Goal: Information Seeking & Learning: Learn about a topic

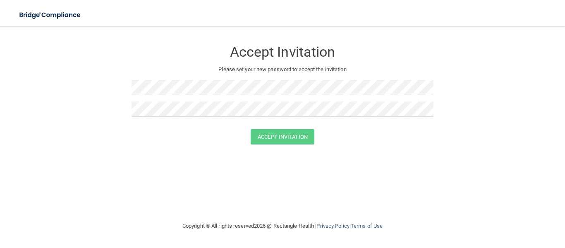
click at [281, 188] on div "Accept Invitation Please set your new password to accept the invitation Accept …" at bounding box center [283, 124] width 532 height 178
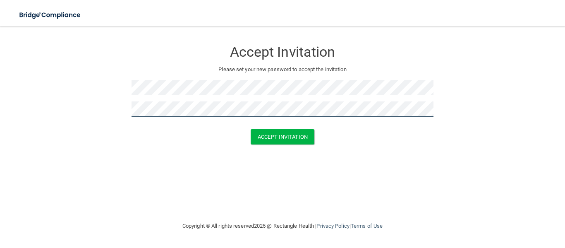
click at [251, 129] on button "Accept Invitation" at bounding box center [283, 136] width 64 height 15
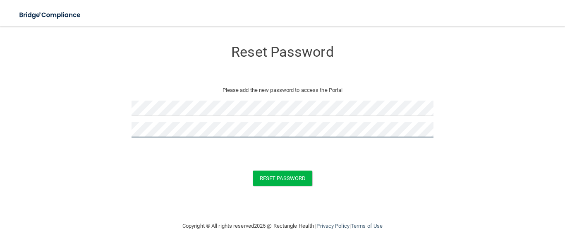
click at [253, 170] on button "Reset Password" at bounding box center [283, 177] width 60 height 15
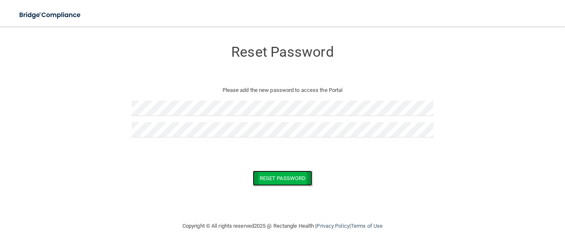
click at [294, 176] on button "Reset Password" at bounding box center [283, 177] width 60 height 15
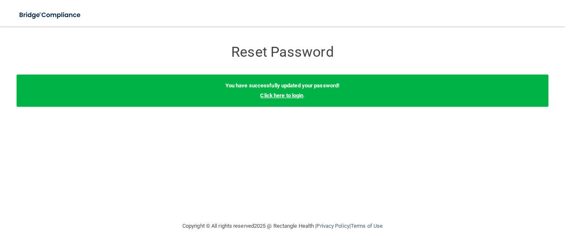
click at [283, 96] on link "Click here to login" at bounding box center [281, 95] width 43 height 6
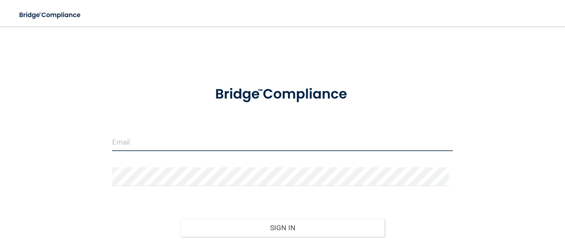
type input "[EMAIL_ADDRESS][DOMAIN_NAME]"
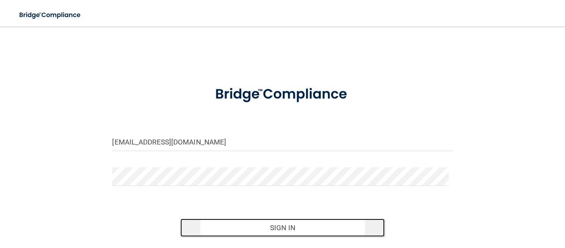
click at [252, 223] on button "Sign In" at bounding box center [282, 227] width 204 height 18
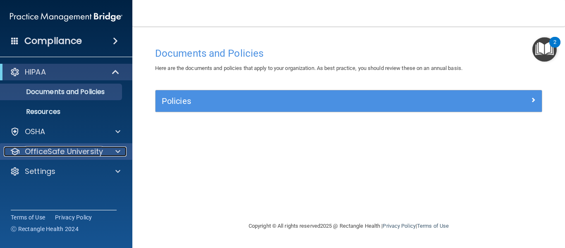
click at [102, 151] on div "OfficeSafe University" at bounding box center [55, 151] width 103 height 10
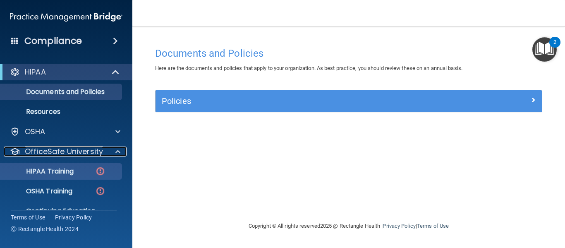
scroll to position [36, 0]
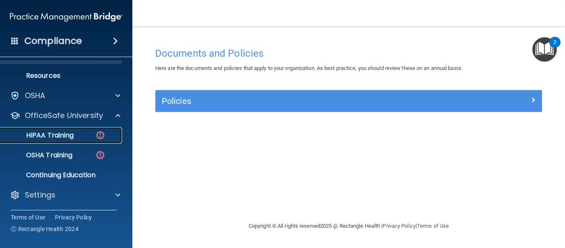
click at [67, 137] on p "HIPAA Training" at bounding box center [39, 135] width 68 height 8
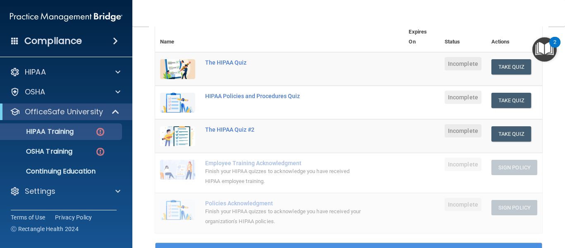
scroll to position [103, 0]
click at [492, 69] on button "Take Quiz" at bounding box center [512, 67] width 40 height 15
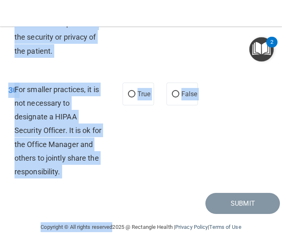
scroll to position [3287, 0]
drag, startPoint x: 14, startPoint y: 71, endPoint x: 168, endPoint y: 201, distance: 202.0
copy main "1 Patients who believe that their PHI has been compromised have the right to ma…"
click at [115, 198] on div "Submit" at bounding box center [141, 203] width 278 height 21
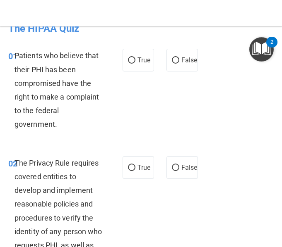
scroll to position [0, 0]
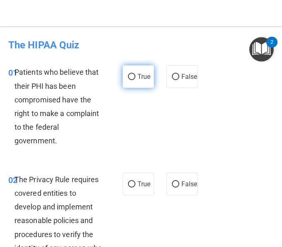
click at [122, 75] on label "True" at bounding box center [137, 76] width 31 height 23
click at [128, 75] on input "True" at bounding box center [131, 77] width 7 height 6
radio input "true"
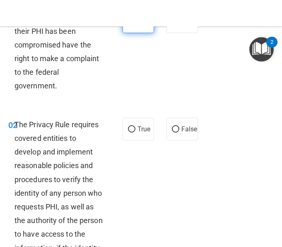
scroll to position [58, 0]
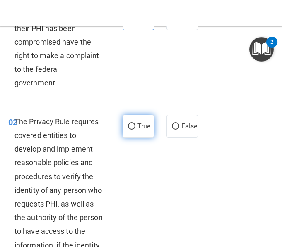
click at [130, 121] on label "True" at bounding box center [137, 126] width 31 height 23
click at [130, 124] on input "True" at bounding box center [131, 127] width 7 height 6
radio input "true"
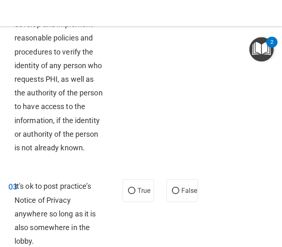
scroll to position [183, 0]
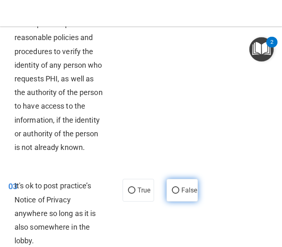
click at [166, 201] on label "False" at bounding box center [181, 190] width 31 height 23
click at [172, 194] on input "False" at bounding box center [175, 191] width 7 height 6
radio input "true"
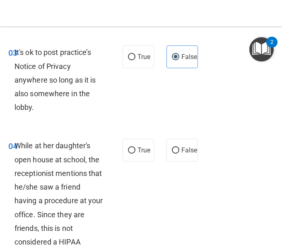
scroll to position [325, 0]
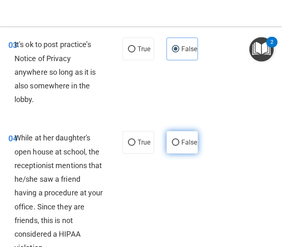
click at [181, 146] on span "False" at bounding box center [189, 143] width 16 height 8
click at [172, 146] on input "False" at bounding box center [175, 143] width 7 height 6
radio input "true"
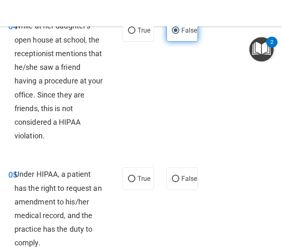
scroll to position [437, 0]
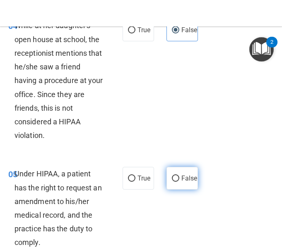
click at [181, 182] on span "False" at bounding box center [189, 179] width 16 height 8
click at [173, 182] on input "False" at bounding box center [175, 179] width 7 height 6
radio input "true"
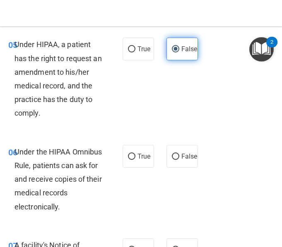
scroll to position [567, 0]
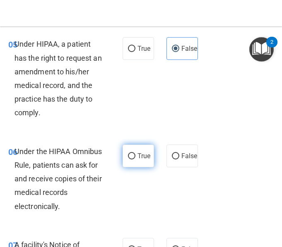
click at [143, 160] on span "True" at bounding box center [143, 156] width 13 height 8
click at [135, 160] on input "True" at bounding box center [131, 157] width 7 height 6
radio input "true"
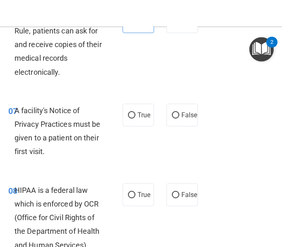
scroll to position [702, 0]
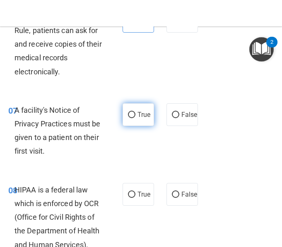
click at [135, 126] on label "True" at bounding box center [137, 114] width 31 height 23
click at [135, 118] on input "True" at bounding box center [131, 115] width 7 height 6
radio input "true"
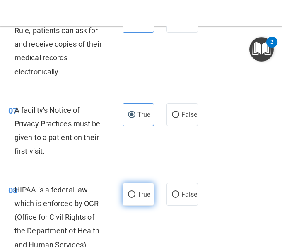
click at [137, 199] on span "True" at bounding box center [143, 195] width 13 height 8
click at [135, 198] on input "True" at bounding box center [131, 195] width 7 height 6
radio input "true"
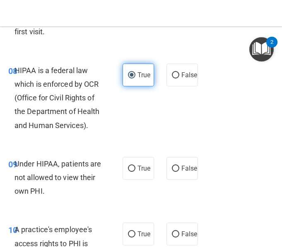
scroll to position [827, 0]
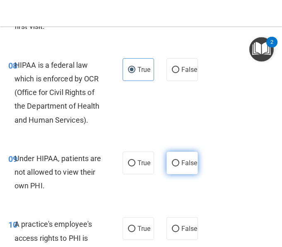
click at [170, 170] on label "False" at bounding box center [181, 163] width 31 height 23
click at [172, 167] on input "False" at bounding box center [175, 164] width 7 height 6
radio input "true"
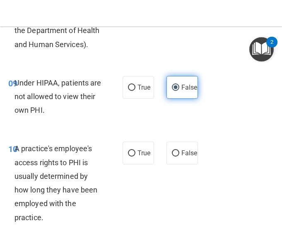
scroll to position [904, 0]
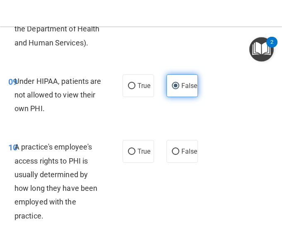
click at [170, 163] on label "False" at bounding box center [181, 151] width 31 height 23
click at [172, 155] on input "False" at bounding box center [175, 152] width 7 height 6
radio input "true"
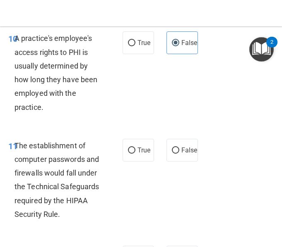
scroll to position [1014, 0]
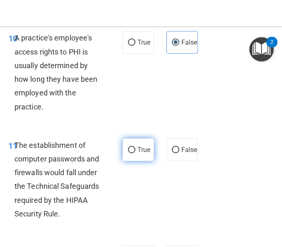
click at [129, 154] on input "True" at bounding box center [131, 150] width 7 height 6
radio input "true"
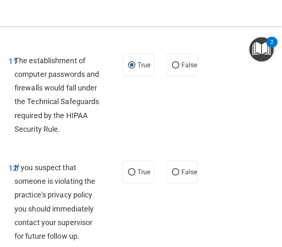
scroll to position [1101, 0]
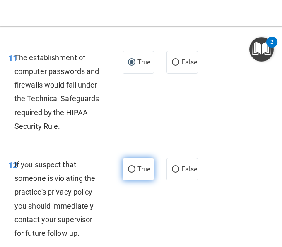
click at [139, 181] on label "True" at bounding box center [137, 169] width 31 height 23
click at [135, 173] on input "True" at bounding box center [131, 170] width 7 height 6
radio input "true"
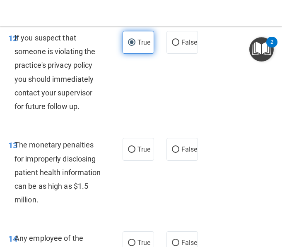
scroll to position [1230, 0]
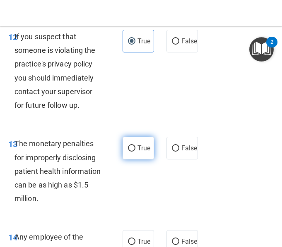
click at [138, 158] on label "True" at bounding box center [137, 148] width 31 height 23
click at [135, 152] on input "True" at bounding box center [131, 149] width 7 height 6
radio input "true"
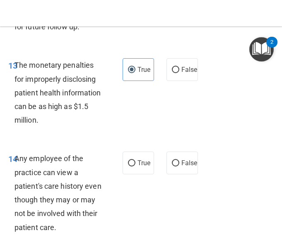
scroll to position [1310, 0]
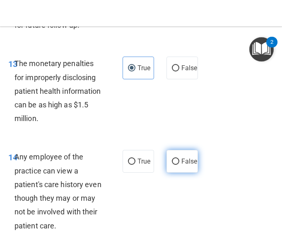
click at [181, 166] on span "False" at bounding box center [189, 162] width 16 height 8
click at [172, 165] on input "False" at bounding box center [175, 162] width 7 height 6
radio input "true"
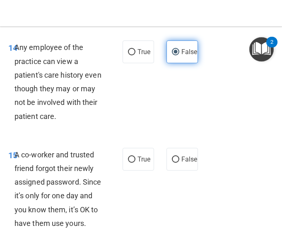
scroll to position [1423, 0]
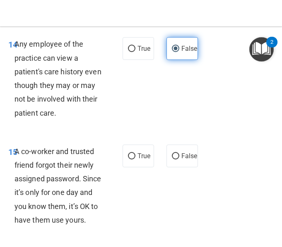
click at [170, 168] on label "False" at bounding box center [181, 156] width 31 height 23
click at [172, 160] on input "False" at bounding box center [175, 157] width 7 height 6
radio input "true"
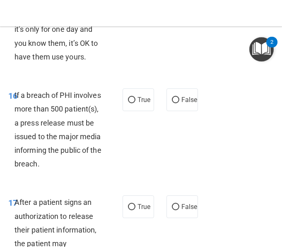
scroll to position [1589, 0]
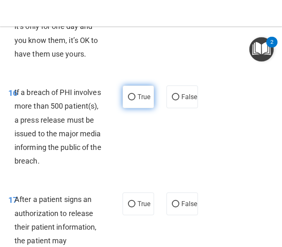
click at [139, 108] on label "True" at bounding box center [137, 97] width 31 height 23
click at [135, 101] on input "True" at bounding box center [131, 97] width 7 height 6
radio input "true"
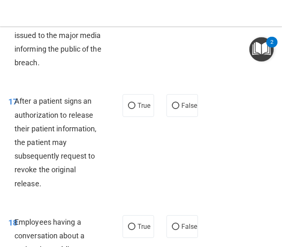
scroll to position [1689, 0]
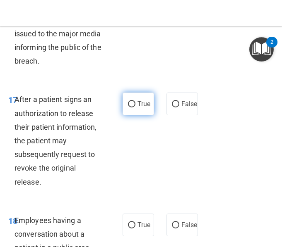
click at [136, 115] on label "True" at bounding box center [137, 104] width 31 height 23
click at [135, 108] on input "True" at bounding box center [131, 104] width 7 height 6
radio input "true"
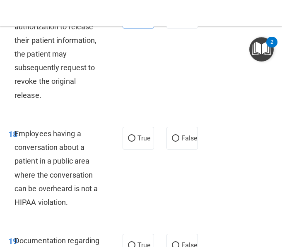
scroll to position [1777, 0]
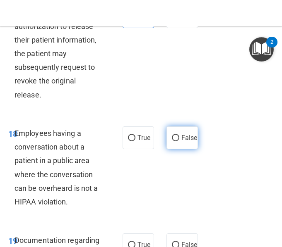
click at [181, 142] on span "False" at bounding box center [189, 138] width 16 height 8
click at [172, 142] on input "False" at bounding box center [175, 138] width 7 height 6
radio input "true"
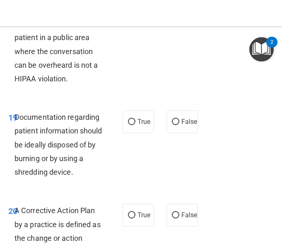
scroll to position [1901, 0]
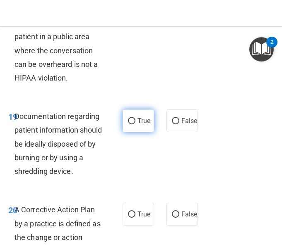
click at [131, 132] on label "True" at bounding box center [137, 121] width 31 height 23
click at [131, 125] on input "True" at bounding box center [131, 121] width 7 height 6
radio input "true"
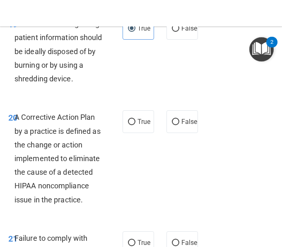
scroll to position [1995, 0]
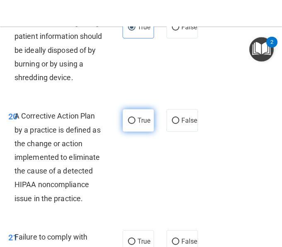
click at [131, 132] on label "True" at bounding box center [137, 120] width 31 height 23
click at [131, 124] on input "True" at bounding box center [131, 121] width 7 height 6
radio input "true"
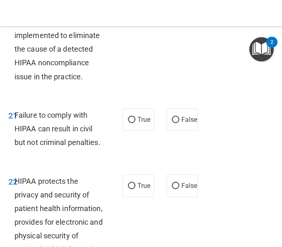
scroll to position [2117, 0]
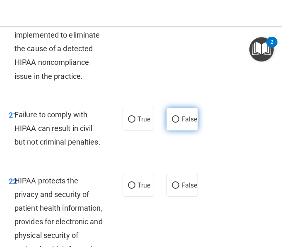
click at [181, 123] on span "False" at bounding box center [189, 119] width 16 height 8
click at [173, 123] on input "False" at bounding box center [175, 120] width 7 height 6
radio input "true"
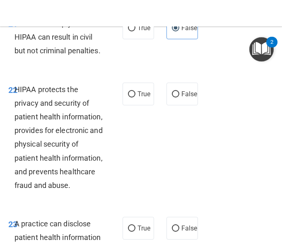
scroll to position [2209, 0]
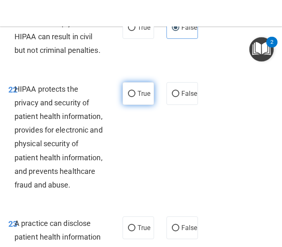
click at [140, 105] on label "True" at bounding box center [137, 93] width 31 height 23
click at [135, 97] on input "True" at bounding box center [131, 94] width 7 height 6
radio input "true"
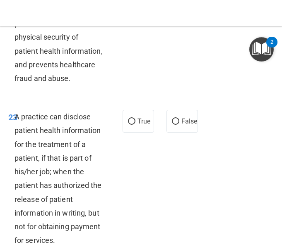
scroll to position [2317, 0]
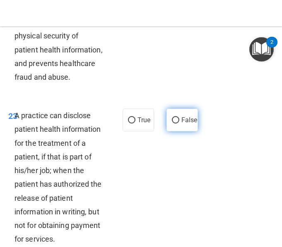
click at [181, 124] on span "False" at bounding box center [189, 120] width 16 height 8
click at [172, 124] on input "False" at bounding box center [175, 121] width 7 height 6
radio input "true"
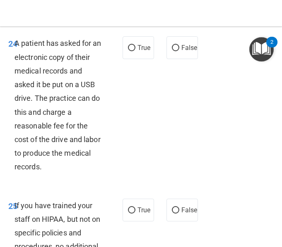
scroll to position [2562, 0]
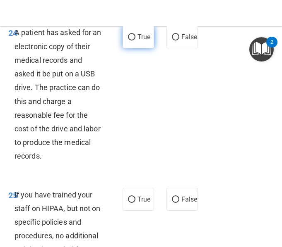
click at [137, 41] on span "True" at bounding box center [143, 37] width 13 height 8
click at [134, 41] on input "True" at bounding box center [131, 37] width 7 height 6
radio input "true"
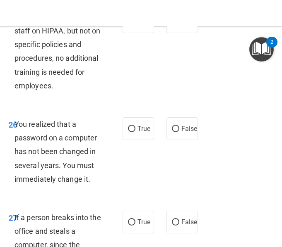
scroll to position [2744, 0]
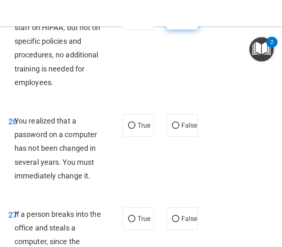
click at [169, 30] on label "False" at bounding box center [181, 18] width 31 height 23
click at [172, 22] on input "False" at bounding box center [175, 19] width 7 height 6
radio input "true"
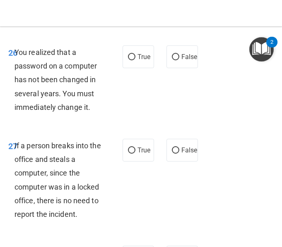
scroll to position [2813, 0]
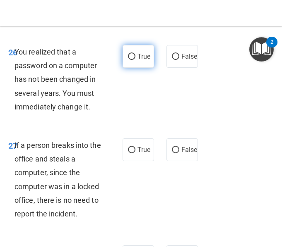
click at [132, 68] on label "True" at bounding box center [137, 56] width 31 height 23
click at [132, 60] on input "True" at bounding box center [131, 57] width 7 height 6
radio input "true"
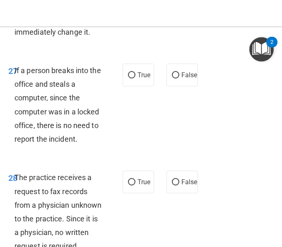
scroll to position [2888, 0]
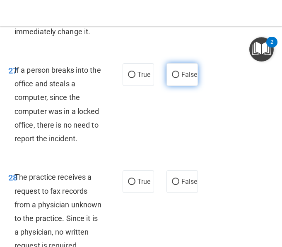
click at [181, 79] on span "False" at bounding box center [189, 75] width 16 height 8
click at [172, 78] on input "False" at bounding box center [175, 75] width 7 height 6
radio input "true"
click at [181, 79] on span "False" at bounding box center [189, 75] width 16 height 8
click at [172, 78] on input "False" at bounding box center [175, 75] width 7 height 6
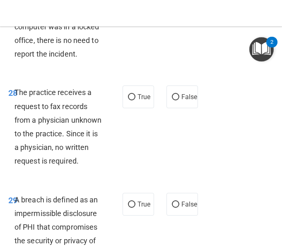
scroll to position [2973, 0]
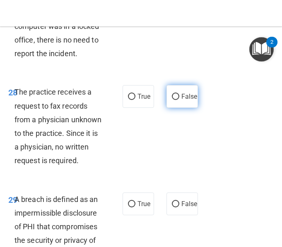
click at [181, 101] on span "False" at bounding box center [189, 97] width 16 height 8
click at [174, 100] on input "False" at bounding box center [175, 97] width 7 height 6
radio input "true"
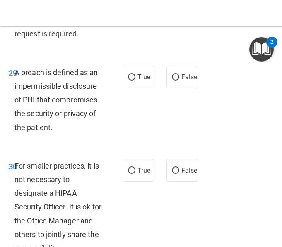
scroll to position [3101, 0]
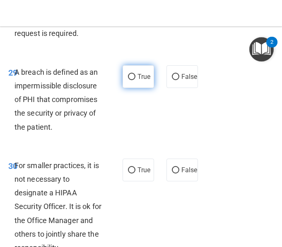
click at [137, 81] on span "True" at bounding box center [143, 77] width 13 height 8
click at [134, 80] on input "True" at bounding box center [131, 77] width 7 height 6
radio input "true"
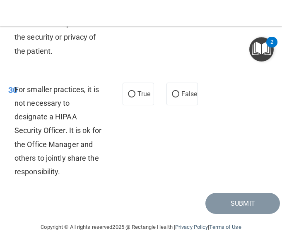
scroll to position [3221, 0]
click at [181, 98] on span "False" at bounding box center [189, 94] width 16 height 8
click at [172, 98] on input "False" at bounding box center [175, 94] width 7 height 6
radio input "true"
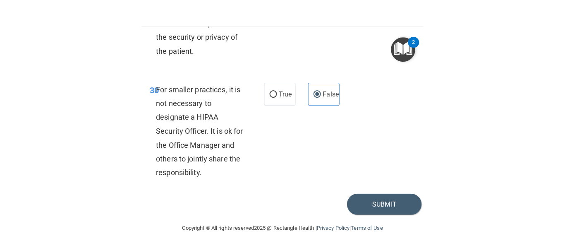
scroll to position [3267, 0]
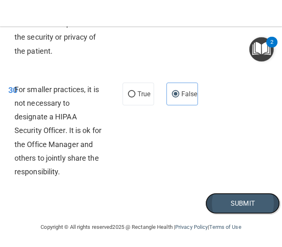
click at [226, 214] on button "Submit" at bounding box center [242, 203] width 74 height 21
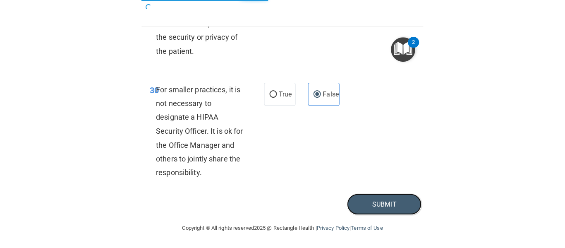
scroll to position [2297, 0]
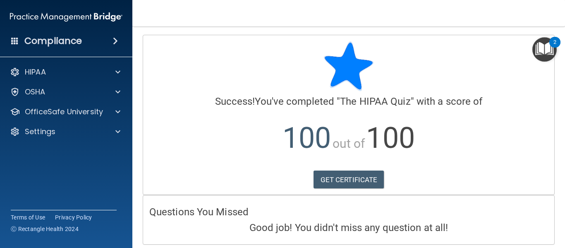
scroll to position [0, 0]
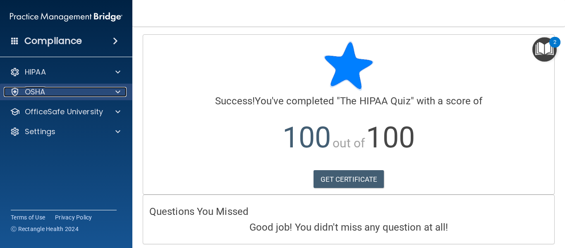
click at [110, 91] on div at bounding box center [116, 92] width 21 height 10
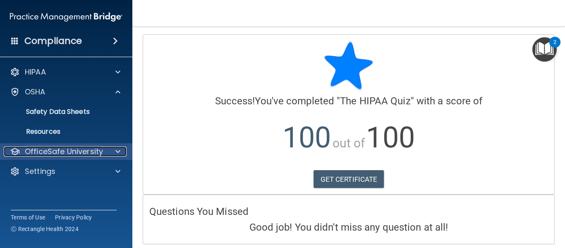
click at [83, 149] on p "OfficeSafe University" at bounding box center [64, 151] width 78 height 10
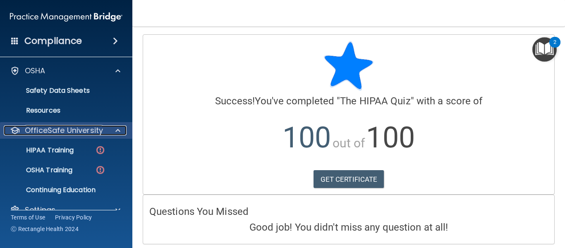
scroll to position [22, 0]
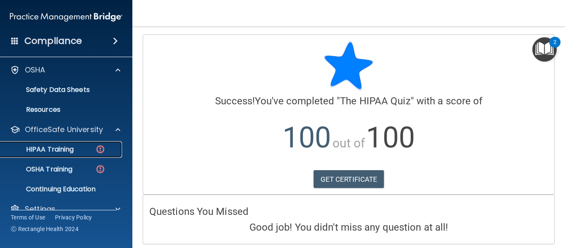
click at [68, 146] on p "HIPAA Training" at bounding box center [39, 149] width 68 height 8
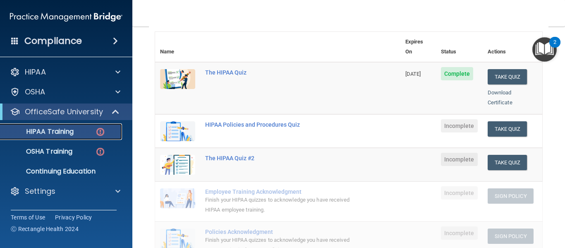
scroll to position [96, 0]
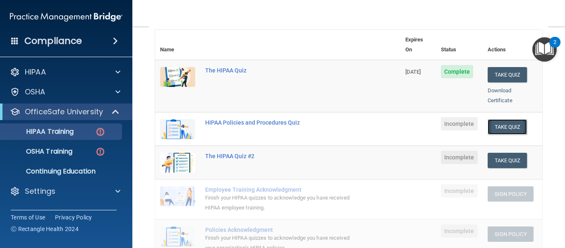
click at [497, 120] on button "Take Quiz" at bounding box center [508, 126] width 40 height 15
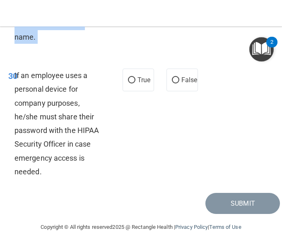
scroll to position [3644, 0]
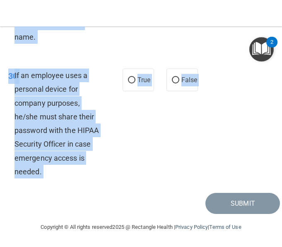
drag, startPoint x: 15, startPoint y: 70, endPoint x: 158, endPoint y: 200, distance: 193.4
copy main "It is ok to share your password with a co-worker in case immediate access of a …"
click at [86, 195] on div "Submit" at bounding box center [141, 203] width 278 height 21
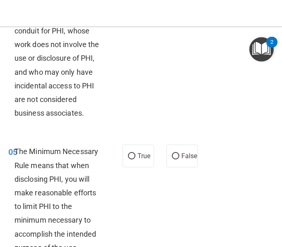
scroll to position [280, 0]
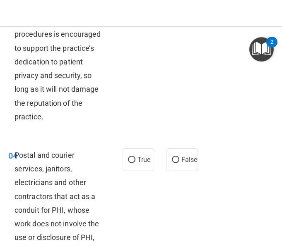
click at [262, 48] on img "Open Resource Center, 2 new notifications" at bounding box center [261, 49] width 24 height 24
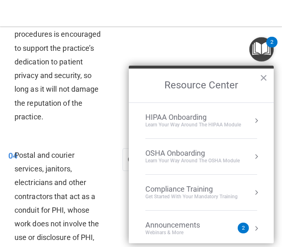
scroll to position [46, 0]
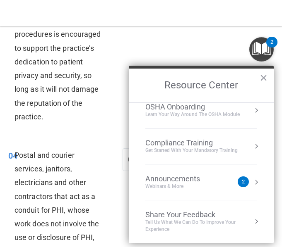
click at [252, 185] on button "Resource Center" at bounding box center [256, 182] width 8 height 8
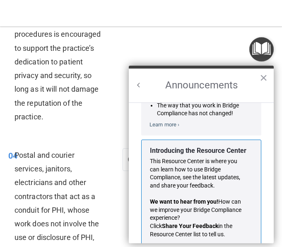
scroll to position [145, 0]
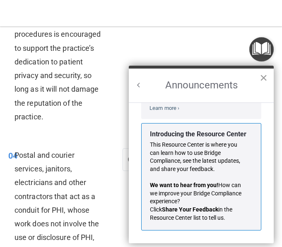
click at [261, 84] on button "×" at bounding box center [263, 77] width 8 height 13
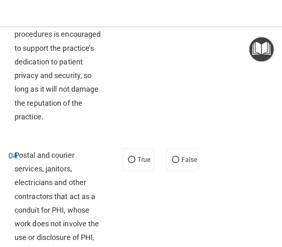
scroll to position [0, 0]
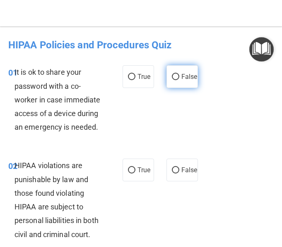
click at [172, 77] on input "False" at bounding box center [175, 77] width 7 height 6
radio input "true"
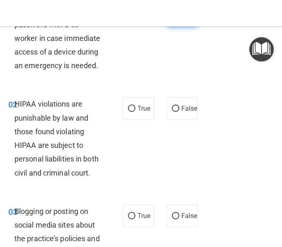
scroll to position [62, 0]
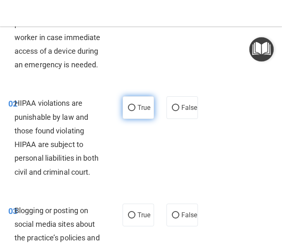
click at [138, 105] on span "True" at bounding box center [143, 108] width 13 height 8
click at [135, 105] on input "True" at bounding box center [131, 108] width 7 height 6
radio input "true"
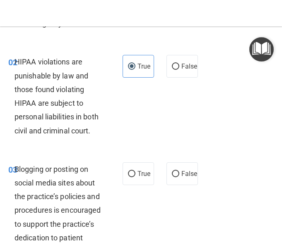
scroll to position [105, 0]
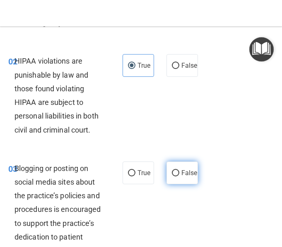
click at [181, 170] on span "False" at bounding box center [189, 173] width 16 height 8
click at [172, 170] on input "False" at bounding box center [175, 173] width 7 height 6
radio input "true"
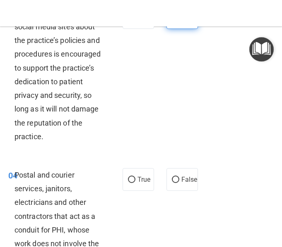
scroll to position [261, 0]
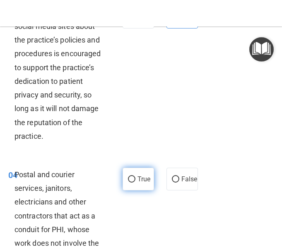
click at [137, 183] on span "True" at bounding box center [143, 179] width 13 height 8
click at [135, 183] on input "True" at bounding box center [131, 180] width 7 height 6
radio input "true"
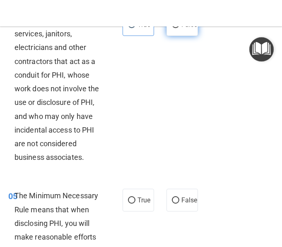
scroll to position [418, 0]
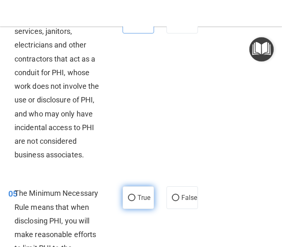
click at [144, 206] on label "True" at bounding box center [137, 198] width 31 height 23
click at [135, 201] on input "True" at bounding box center [131, 198] width 7 height 6
radio input "true"
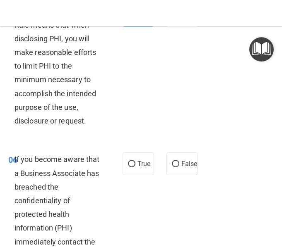
scroll to position [601, 0]
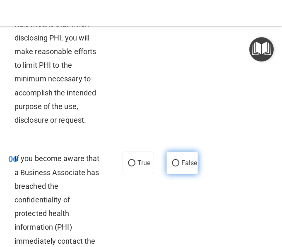
click at [181, 167] on span "False" at bounding box center [189, 163] width 16 height 8
click at [172, 167] on input "False" at bounding box center [175, 164] width 7 height 6
radio input "true"
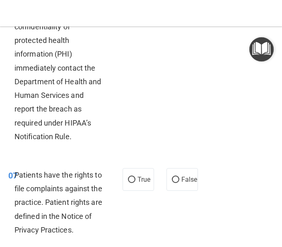
scroll to position [776, 0]
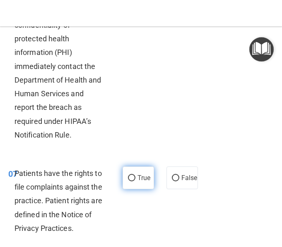
click at [139, 182] on span "True" at bounding box center [143, 178] width 13 height 8
click at [135, 182] on input "True" at bounding box center [131, 178] width 7 height 6
radio input "true"
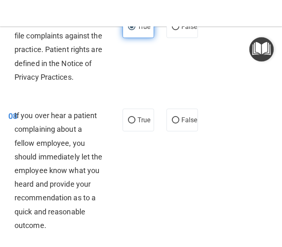
scroll to position [929, 0]
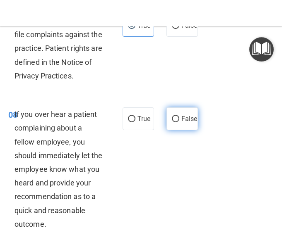
click at [166, 130] on label "False" at bounding box center [181, 119] width 31 height 23
click at [172, 122] on input "False" at bounding box center [175, 119] width 7 height 6
radio input "true"
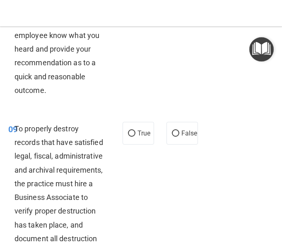
scroll to position [1063, 0]
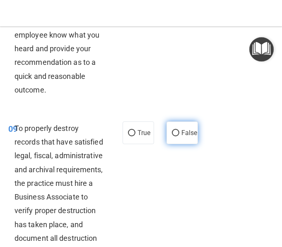
click at [181, 137] on span "False" at bounding box center [189, 133] width 16 height 8
click at [173, 137] on input "False" at bounding box center [175, 133] width 7 height 6
radio input "true"
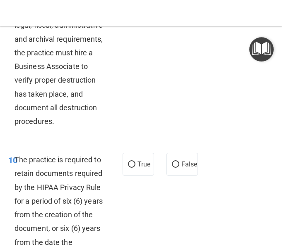
scroll to position [1205, 0]
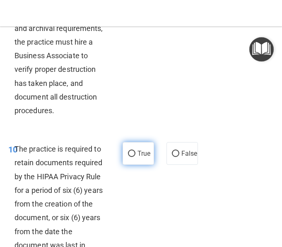
click at [144, 158] on span "True" at bounding box center [143, 154] width 13 height 8
click at [135, 157] on input "True" at bounding box center [131, 154] width 7 height 6
radio input "true"
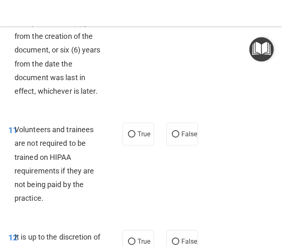
scroll to position [1373, 0]
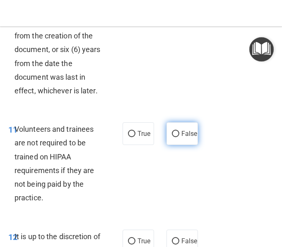
click at [177, 145] on label "False" at bounding box center [181, 133] width 31 height 23
click at [177, 137] on input "False" at bounding box center [175, 134] width 7 height 6
radio input "true"
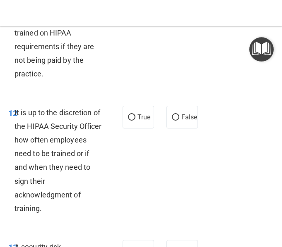
scroll to position [1509, 0]
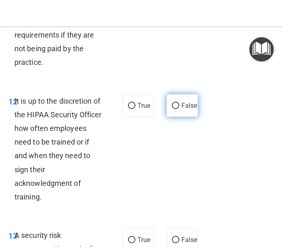
click at [181, 110] on span "False" at bounding box center [189, 106] width 16 height 8
click at [174, 109] on input "False" at bounding box center [175, 106] width 7 height 6
radio input "true"
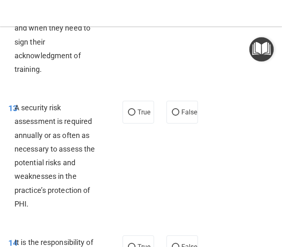
scroll to position [1637, 0]
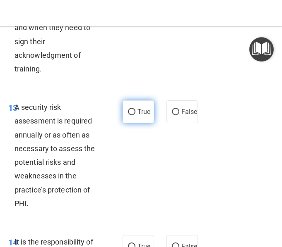
click at [134, 123] on label "True" at bounding box center [137, 112] width 31 height 23
click at [134, 115] on input "True" at bounding box center [131, 112] width 7 height 6
radio input "true"
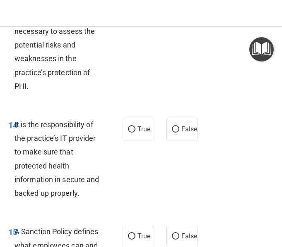
scroll to position [1756, 0]
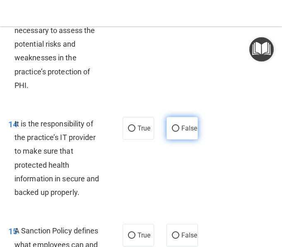
click at [166, 140] on label "False" at bounding box center [181, 128] width 31 height 23
click at [172, 132] on input "False" at bounding box center [175, 129] width 7 height 6
radio input "true"
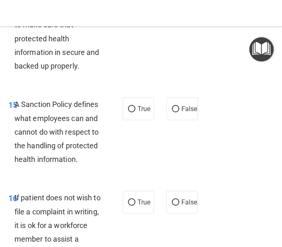
scroll to position [1883, 0]
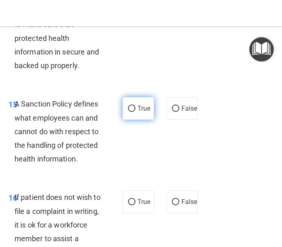
click at [142, 113] on span "True" at bounding box center [143, 109] width 13 height 8
click at [135, 112] on input "True" at bounding box center [131, 109] width 7 height 6
radio input "true"
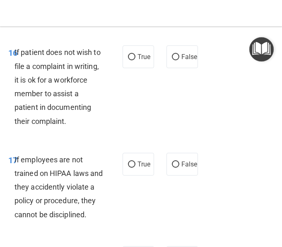
scroll to position [2028, 0]
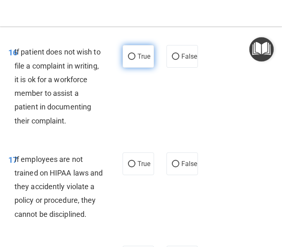
click at [132, 60] on input "True" at bounding box center [131, 57] width 7 height 6
radio input "true"
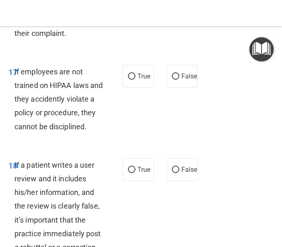
scroll to position [2117, 0]
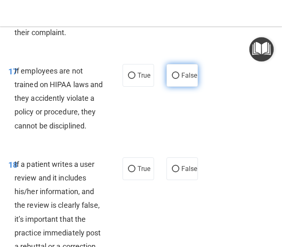
click at [172, 79] on input "False" at bounding box center [175, 76] width 7 height 6
radio input "true"
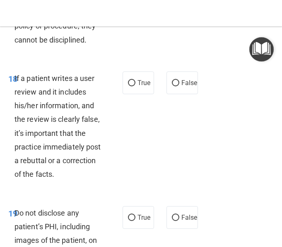
scroll to position [2203, 0]
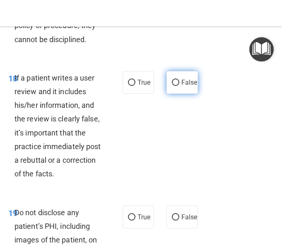
click at [181, 86] on span "False" at bounding box center [189, 83] width 16 height 8
click at [175, 86] on input "False" at bounding box center [175, 83] width 7 height 6
radio input "true"
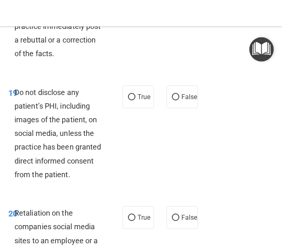
scroll to position [2324, 0]
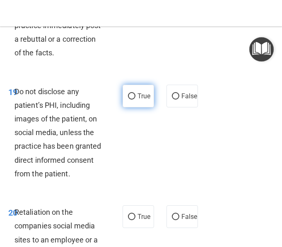
click at [141, 100] on span "True" at bounding box center [143, 96] width 13 height 8
click at [135, 100] on input "True" at bounding box center [131, 97] width 7 height 6
radio input "true"
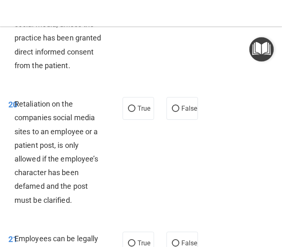
scroll to position [2433, 0]
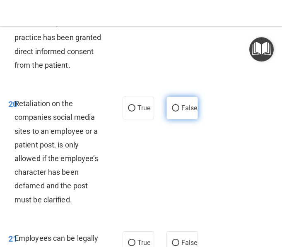
click at [181, 112] on span "False" at bounding box center [189, 108] width 16 height 8
click at [172, 112] on input "False" at bounding box center [175, 109] width 7 height 6
radio input "true"
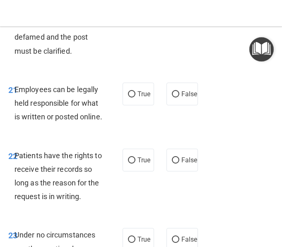
scroll to position [2583, 0]
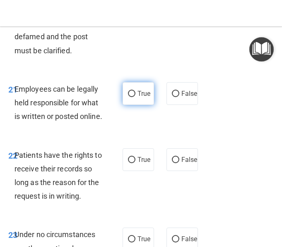
click at [137, 98] on span "True" at bounding box center [143, 94] width 13 height 8
click at [134, 97] on input "True" at bounding box center [131, 94] width 7 height 6
radio input "true"
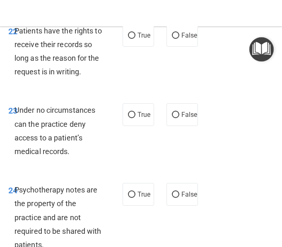
scroll to position [2708, 0]
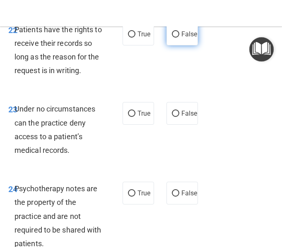
click at [172, 46] on label "False" at bounding box center [181, 34] width 31 height 23
click at [172, 38] on input "False" at bounding box center [175, 34] width 7 height 6
radio input "true"
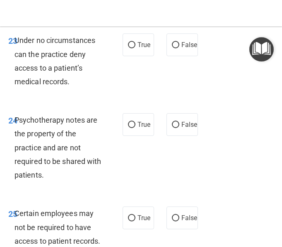
scroll to position [2786, 0]
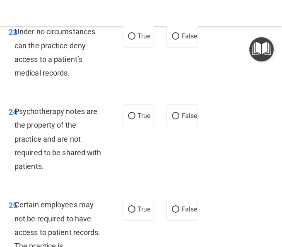
click at [181, 40] on span "False" at bounding box center [189, 36] width 16 height 8
click at [172, 40] on input "False" at bounding box center [175, 37] width 7 height 6
radio input "true"
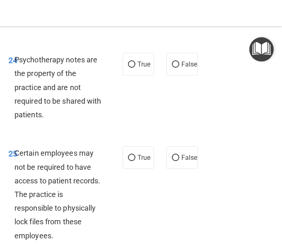
scroll to position [2838, 0]
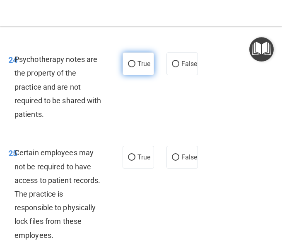
click at [139, 68] on span "True" at bounding box center [143, 64] width 13 height 8
click at [135, 67] on input "True" at bounding box center [131, 64] width 7 height 6
radio input "true"
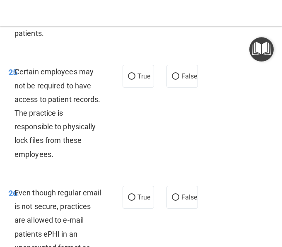
scroll to position [2922, 0]
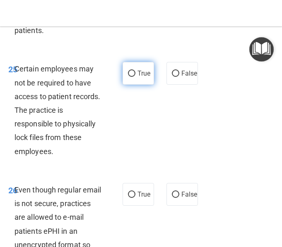
click at [132, 85] on label "True" at bounding box center [137, 73] width 31 height 23
click at [132, 77] on input "True" at bounding box center [131, 74] width 7 height 6
radio input "true"
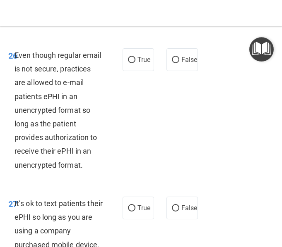
scroll to position [3058, 0]
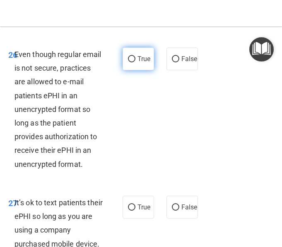
click at [133, 70] on label "True" at bounding box center [137, 59] width 31 height 23
click at [133, 62] on input "True" at bounding box center [131, 59] width 7 height 6
radio input "true"
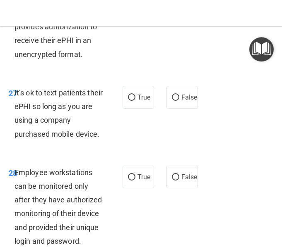
scroll to position [3202, 0]
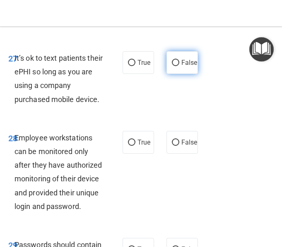
click at [170, 74] on label "False" at bounding box center [181, 62] width 31 height 23
click at [172, 66] on input "False" at bounding box center [175, 63] width 7 height 6
radio input "true"
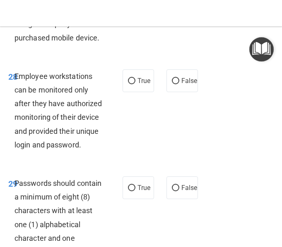
scroll to position [3267, 0]
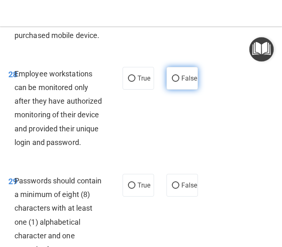
click at [181, 82] on span "False" at bounding box center [189, 78] width 16 height 8
click at [173, 82] on input "False" at bounding box center [175, 79] width 7 height 6
radio input "true"
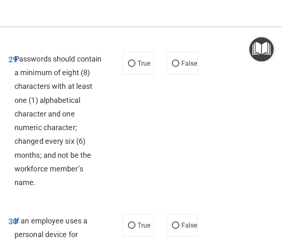
scroll to position [3389, 0]
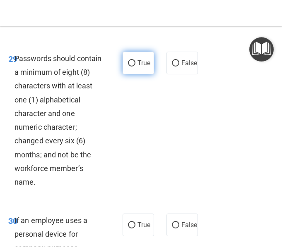
click at [139, 67] on span "True" at bounding box center [143, 63] width 13 height 8
click at [135, 67] on input "True" at bounding box center [131, 63] width 7 height 6
radio input "true"
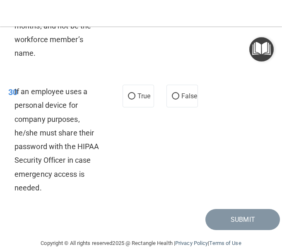
scroll to position [3528, 0]
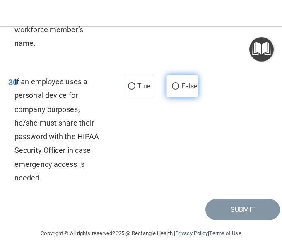
click at [181, 90] on span "False" at bounding box center [189, 86] width 16 height 8
click at [173, 90] on input "False" at bounding box center [175, 87] width 7 height 6
radio input "true"
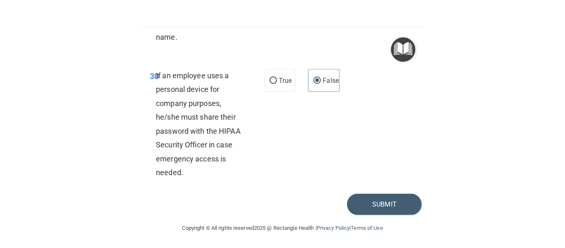
scroll to position [3640, 0]
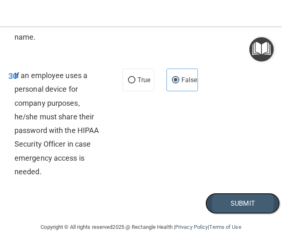
click at [228, 199] on button "Submit" at bounding box center [242, 203] width 74 height 21
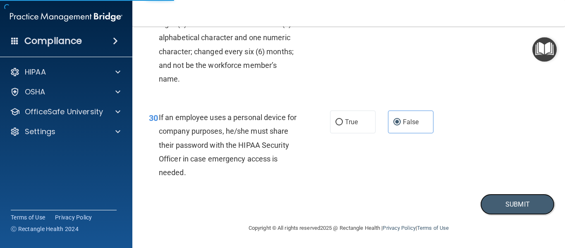
scroll to position [2516, 0]
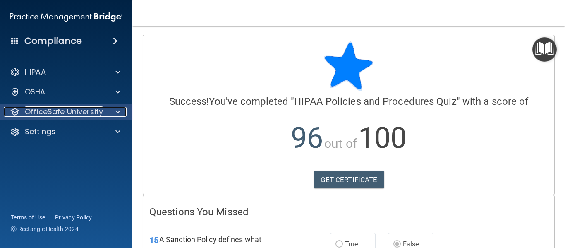
click at [119, 109] on span at bounding box center [117, 112] width 5 height 10
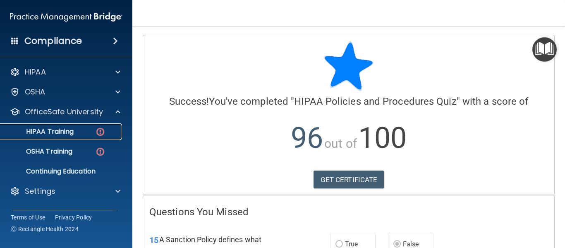
click at [70, 135] on p "HIPAA Training" at bounding box center [39, 131] width 68 height 8
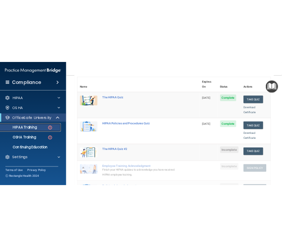
scroll to position [95, 0]
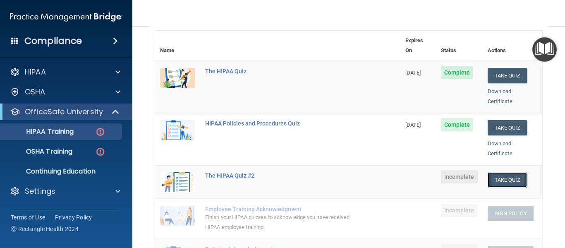
click at [491, 172] on button "Take Quiz" at bounding box center [508, 179] width 40 height 15
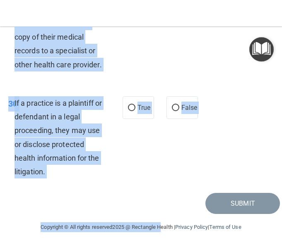
scroll to position [3328, 0]
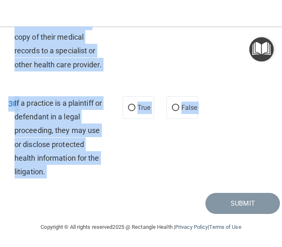
drag, startPoint x: 14, startPoint y: 70, endPoint x: 158, endPoint y: 201, distance: 195.3
copy main "1 A business associate agreement is required with organizations or persons wher…"
click at [133, 190] on div "30 If a practice is a plaintiff or defendant in a legal proceeding, they may us…" at bounding box center [141, 139] width 278 height 107
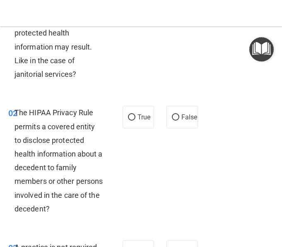
scroll to position [0, 0]
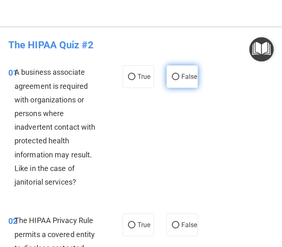
click at [172, 71] on label "False" at bounding box center [181, 76] width 31 height 23
click at [172, 74] on input "False" at bounding box center [175, 77] width 7 height 6
radio input "true"
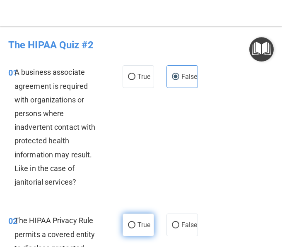
click at [136, 218] on label "True" at bounding box center [137, 225] width 31 height 23
click at [135, 223] on input "True" at bounding box center [131, 226] width 7 height 6
radio input "true"
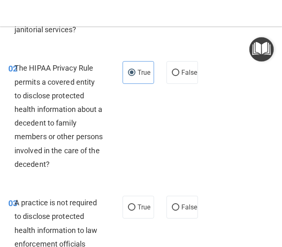
scroll to position [153, 0]
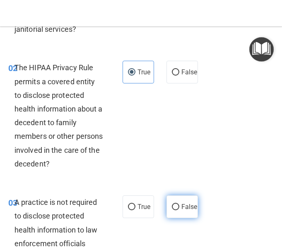
click at [181, 204] on span "False" at bounding box center [189, 207] width 16 height 8
click at [172, 204] on input "False" at bounding box center [175, 207] width 7 height 6
radio input "true"
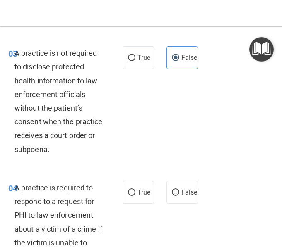
scroll to position [303, 0]
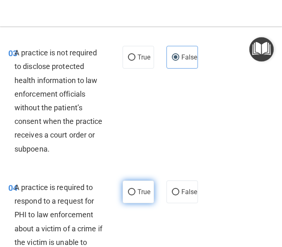
click at [137, 192] on span "True" at bounding box center [143, 192] width 13 height 8
click at [135, 192] on input "True" at bounding box center [131, 192] width 7 height 6
radio input "true"
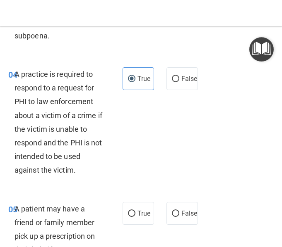
scroll to position [436, 0]
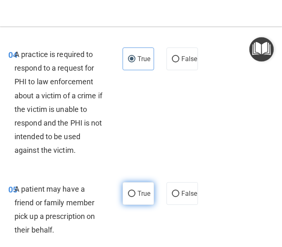
click at [137, 195] on span "True" at bounding box center [143, 194] width 13 height 8
click at [135, 195] on input "True" at bounding box center [131, 194] width 7 height 6
radio input "true"
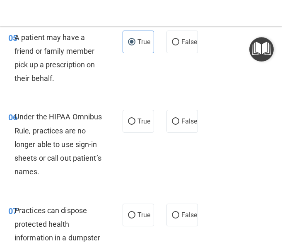
scroll to position [589, 0]
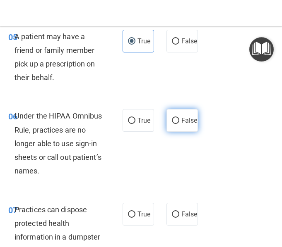
click at [166, 127] on label "False" at bounding box center [181, 120] width 31 height 23
click at [172, 124] on input "False" at bounding box center [175, 121] width 7 height 6
radio input "true"
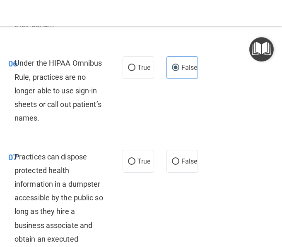
scroll to position [643, 0]
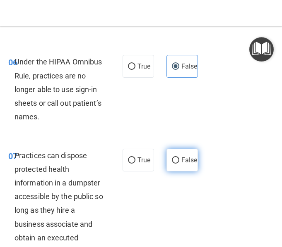
click at [166, 166] on label "False" at bounding box center [181, 160] width 31 height 23
click at [172, 164] on input "False" at bounding box center [175, 161] width 7 height 6
radio input "true"
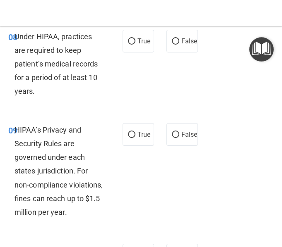
scroll to position [910, 0]
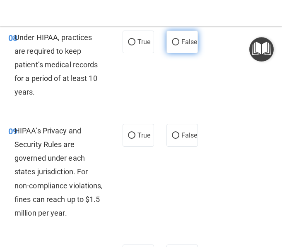
click at [173, 48] on label "False" at bounding box center [181, 42] width 31 height 23
click at [173, 46] on input "False" at bounding box center [175, 42] width 7 height 6
radio input "true"
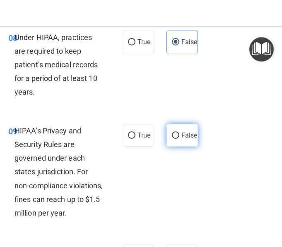
click at [172, 134] on input "False" at bounding box center [175, 136] width 7 height 6
radio input "true"
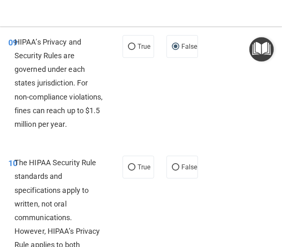
scroll to position [999, 0]
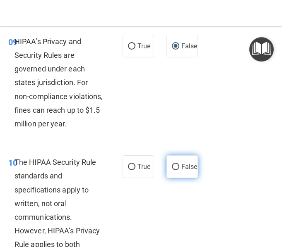
click at [181, 171] on span "False" at bounding box center [189, 167] width 16 height 8
click at [174, 170] on input "False" at bounding box center [175, 167] width 7 height 6
radio input "true"
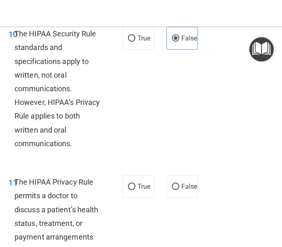
scroll to position [1128, 0]
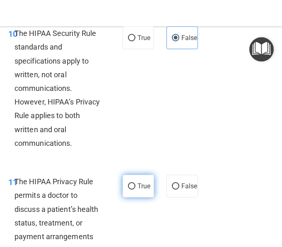
click at [137, 194] on label "True" at bounding box center [137, 186] width 31 height 23
click at [135, 190] on input "True" at bounding box center [131, 187] width 7 height 6
radio input "true"
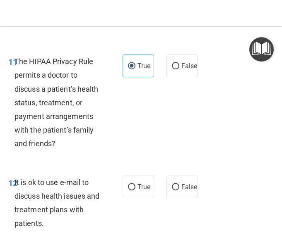
scroll to position [1254, 0]
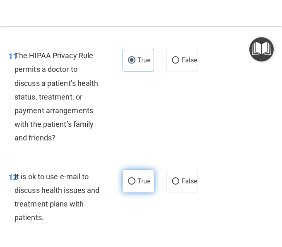
click at [132, 193] on label "True" at bounding box center [137, 181] width 31 height 23
click at [132, 185] on input "True" at bounding box center [131, 182] width 7 height 6
radio input "true"
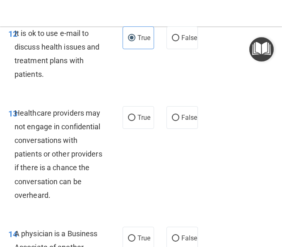
scroll to position [1398, 0]
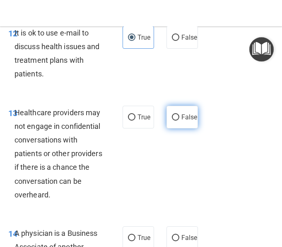
click at [172, 121] on input "False" at bounding box center [175, 118] width 7 height 6
radio input "true"
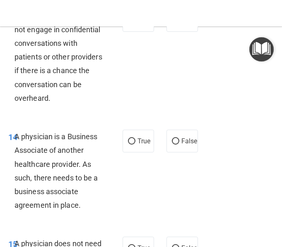
scroll to position [1514, 0]
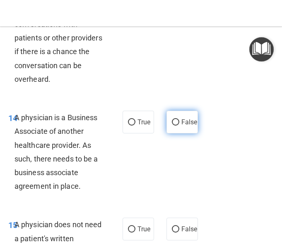
click at [168, 134] on label "False" at bounding box center [181, 122] width 31 height 23
click at [172, 126] on input "False" at bounding box center [175, 123] width 7 height 6
radio input "true"
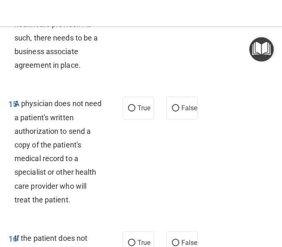
scroll to position [1638, 0]
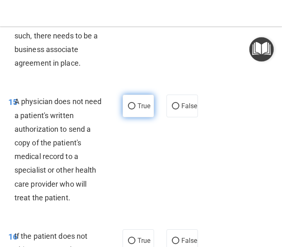
click at [133, 118] on label "True" at bounding box center [137, 106] width 31 height 23
click at [133, 110] on input "True" at bounding box center [131, 106] width 7 height 6
radio input "true"
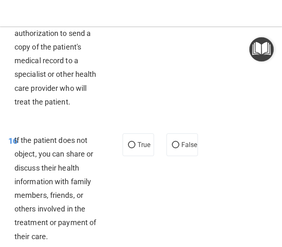
scroll to position [1734, 0]
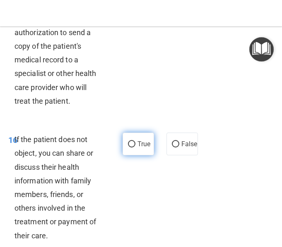
click at [140, 148] on span "True" at bounding box center [143, 144] width 13 height 8
click at [135, 148] on input "True" at bounding box center [131, 145] width 7 height 6
radio input "true"
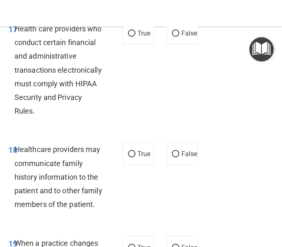
scroll to position [1981, 0]
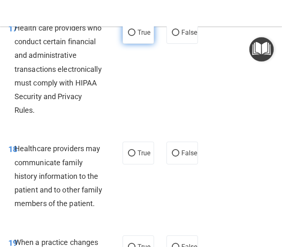
click at [131, 36] on input "True" at bounding box center [131, 33] width 7 height 6
radio input "true"
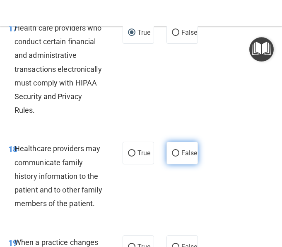
click at [181, 157] on span "False" at bounding box center [189, 153] width 16 height 8
click at [172, 157] on input "False" at bounding box center [175, 154] width 7 height 6
radio input "true"
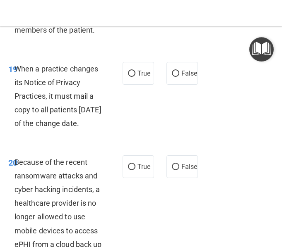
scroll to position [2160, 0]
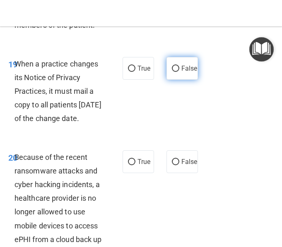
click at [172, 72] on input "False" at bounding box center [175, 69] width 7 height 6
radio input "true"
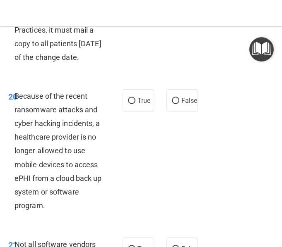
scroll to position [2221, 0]
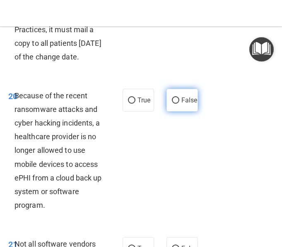
click at [181, 104] on span "False" at bounding box center [189, 100] width 16 height 8
click at [172, 104] on input "False" at bounding box center [175, 101] width 7 height 6
radio input "true"
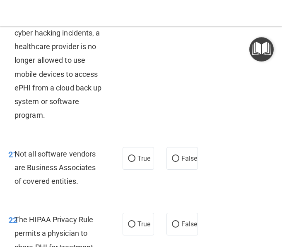
scroll to position [2331, 0]
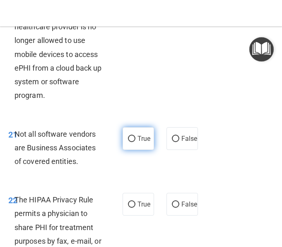
click at [145, 143] on span "True" at bounding box center [143, 139] width 13 height 8
click at [135, 142] on input "True" at bounding box center [131, 139] width 7 height 6
radio input "true"
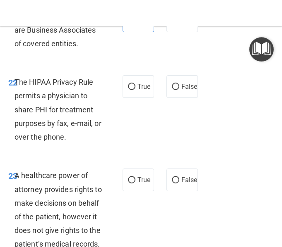
scroll to position [2450, 0]
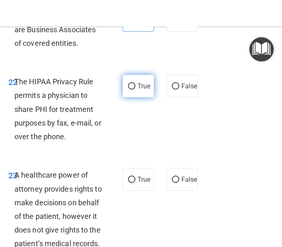
click at [137, 90] on span "True" at bounding box center [143, 86] width 13 height 8
click at [134, 90] on input "True" at bounding box center [131, 87] width 7 height 6
radio input "true"
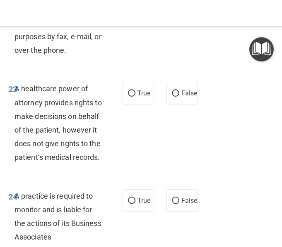
scroll to position [2537, 0]
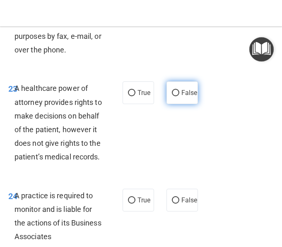
click at [166, 104] on label "False" at bounding box center [181, 93] width 31 height 23
click at [172, 96] on input "False" at bounding box center [175, 93] width 7 height 6
radio input "true"
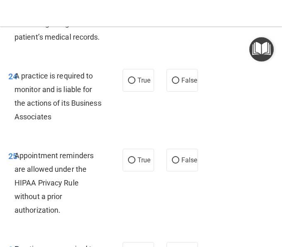
scroll to position [2660, 0]
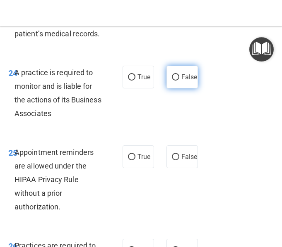
click at [173, 89] on label "False" at bounding box center [181, 77] width 31 height 23
click at [173, 81] on input "False" at bounding box center [175, 77] width 7 height 6
radio input "true"
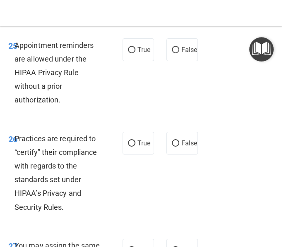
scroll to position [2768, 0]
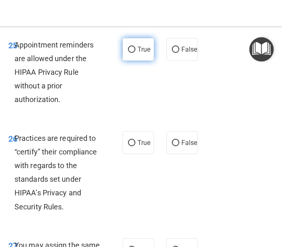
click at [129, 53] on input "True" at bounding box center [131, 50] width 7 height 6
radio input "true"
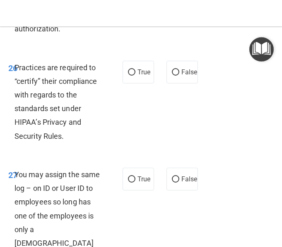
scroll to position [2851, 0]
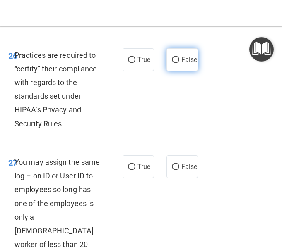
click at [181, 64] on span "False" at bounding box center [189, 60] width 16 height 8
click at [172, 63] on input "False" at bounding box center [175, 60] width 7 height 6
radio input "true"
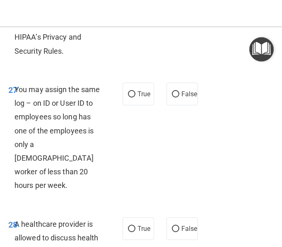
scroll to position [2928, 0]
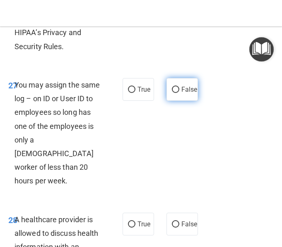
click at [181, 94] on span "False" at bounding box center [189, 90] width 16 height 8
click at [172, 93] on input "False" at bounding box center [175, 90] width 7 height 6
radio input "true"
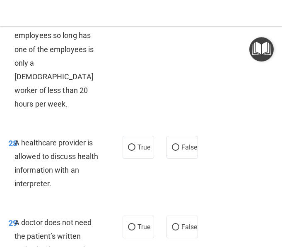
scroll to position [3020, 0]
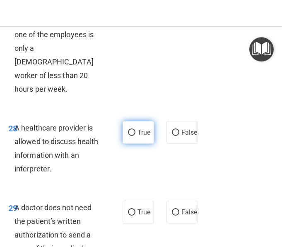
click at [146, 137] on span "True" at bounding box center [143, 133] width 13 height 8
click at [135, 136] on input "True" at bounding box center [131, 133] width 7 height 6
radio input "true"
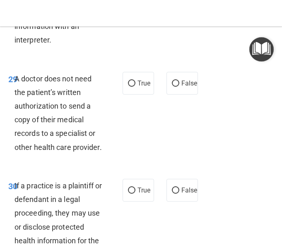
scroll to position [3150, 0]
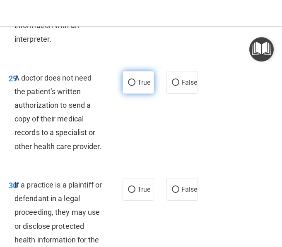
click at [130, 94] on label "True" at bounding box center [137, 82] width 31 height 23
click at [130, 86] on input "True" at bounding box center [131, 83] width 7 height 6
radio input "true"
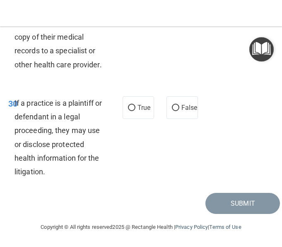
scroll to position [3241, 0]
click at [142, 119] on label "True" at bounding box center [137, 107] width 31 height 23
click at [135, 111] on input "True" at bounding box center [131, 108] width 7 height 6
radio input "true"
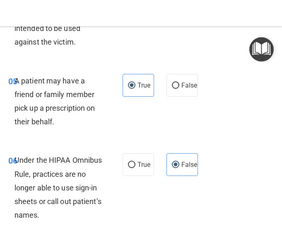
scroll to position [545, 0]
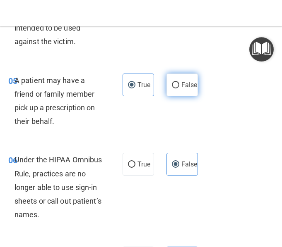
click at [173, 92] on label "False" at bounding box center [181, 85] width 31 height 23
click at [173, 89] on input "False" at bounding box center [175, 85] width 7 height 6
radio input "true"
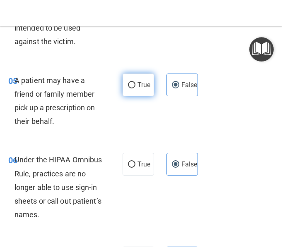
click at [137, 82] on span "True" at bounding box center [143, 85] width 13 height 8
click at [135, 82] on input "True" at bounding box center [131, 85] width 7 height 6
radio input "true"
radio input "false"
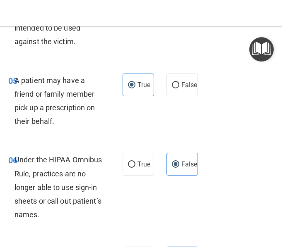
click at [218, 136] on div "05 A patient may have a friend or family member pick up a prescription on their…" at bounding box center [141, 103] width 278 height 80
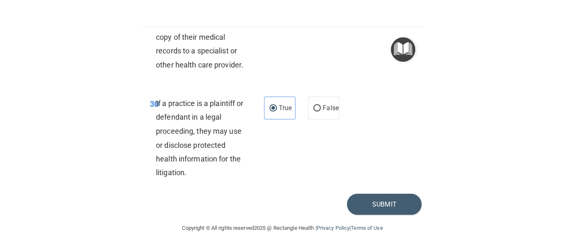
scroll to position [3328, 0]
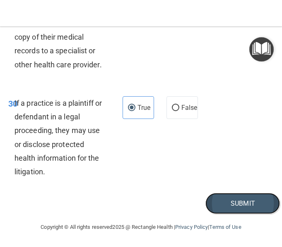
click at [210, 194] on button "Submit" at bounding box center [242, 203] width 74 height 21
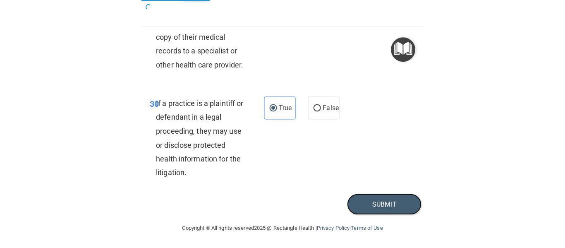
scroll to position [2269, 0]
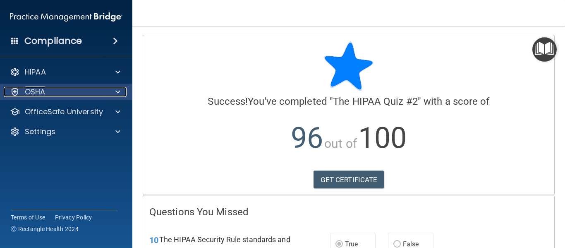
click at [117, 94] on span at bounding box center [117, 92] width 5 height 10
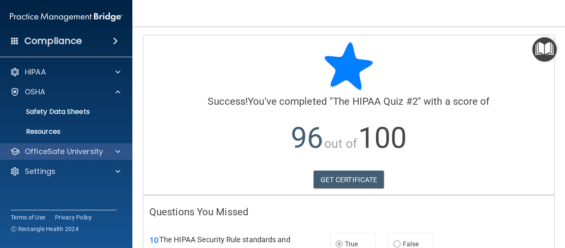
click at [124, 144] on div "OfficeSafe University" at bounding box center [66, 151] width 133 height 17
click at [111, 147] on div at bounding box center [116, 151] width 21 height 10
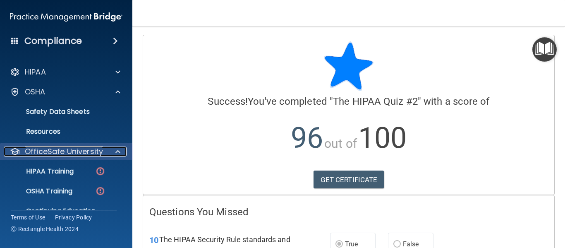
scroll to position [36, 0]
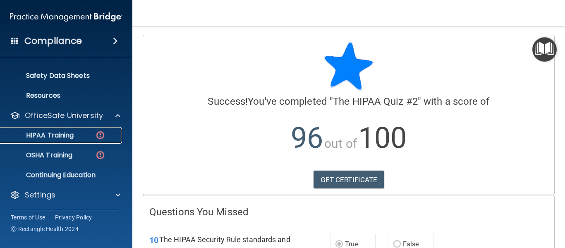
click at [61, 136] on p "HIPAA Training" at bounding box center [39, 135] width 68 height 8
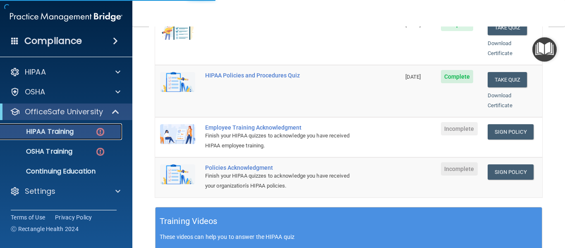
scroll to position [203, 0]
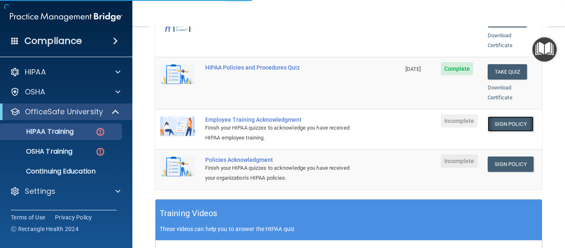
click at [511, 116] on link "Sign Policy" at bounding box center [511, 123] width 46 height 15
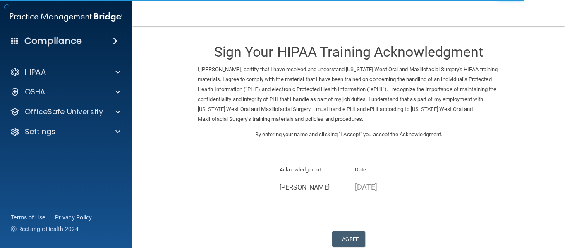
scroll to position [52, 0]
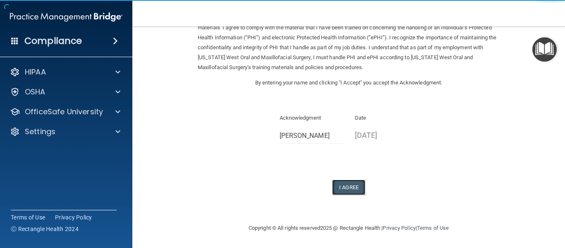
click at [338, 186] on button "I Agree" at bounding box center [348, 187] width 33 height 15
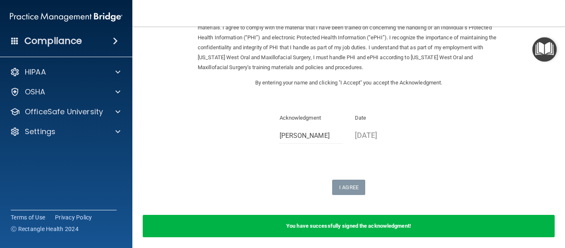
scroll to position [84, 0]
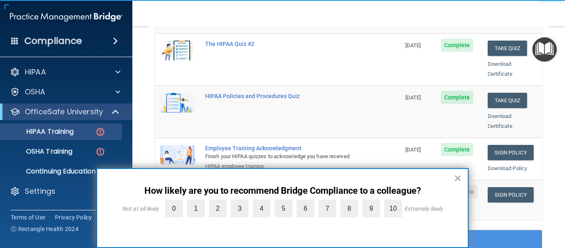
scroll to position [176, 0]
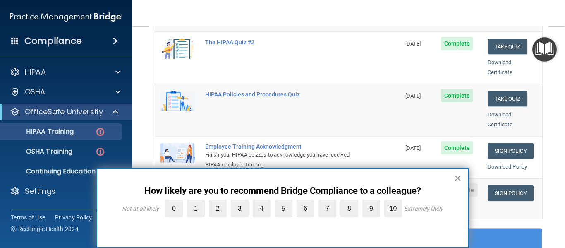
click at [460, 178] on button "×" at bounding box center [458, 177] width 8 height 13
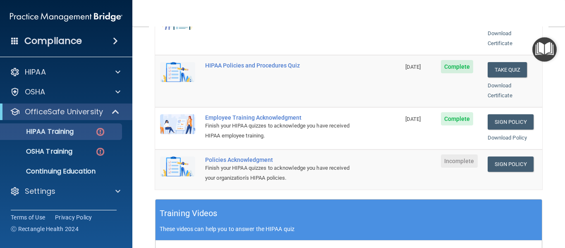
scroll to position [206, 0]
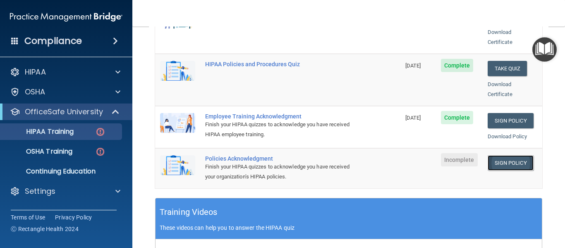
click at [496, 155] on link "Sign Policy" at bounding box center [511, 162] width 46 height 15
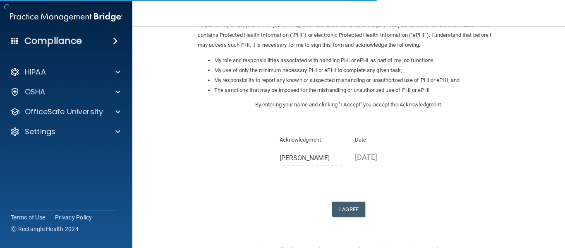
scroll to position [110, 0]
click at [340, 207] on button "I Agree" at bounding box center [348, 208] width 33 height 15
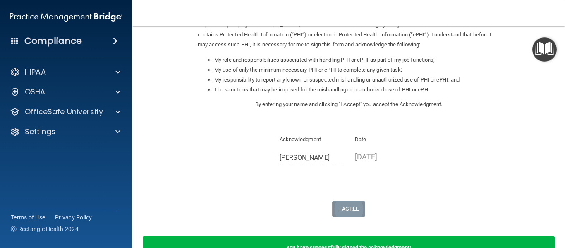
scroll to position [163, 0]
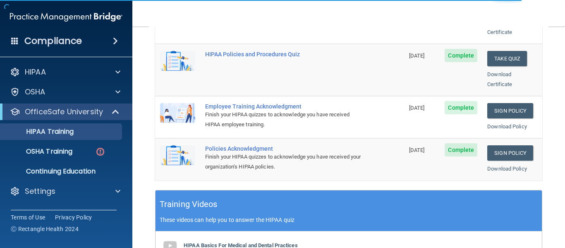
scroll to position [216, 0]
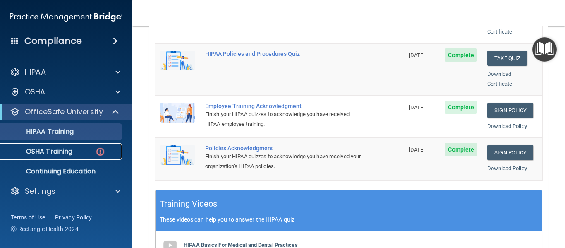
click at [85, 148] on div "OSHA Training" at bounding box center [61, 151] width 113 height 8
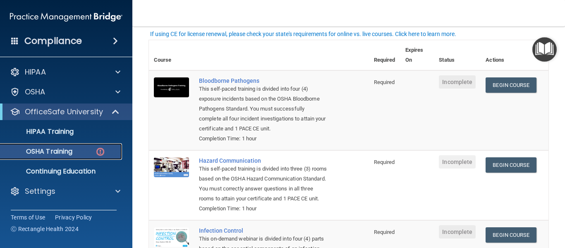
scroll to position [55, 0]
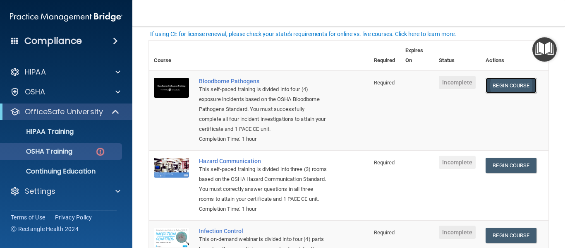
click at [509, 87] on link "Begin Course" at bounding box center [511, 85] width 50 height 15
click at [503, 163] on link "Begin Course" at bounding box center [511, 165] width 50 height 15
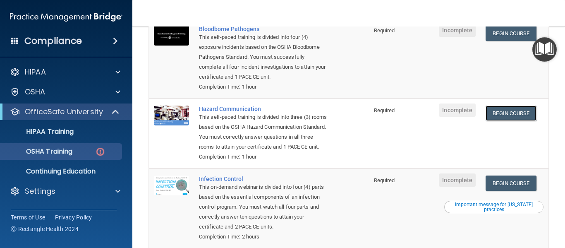
scroll to position [109, 0]
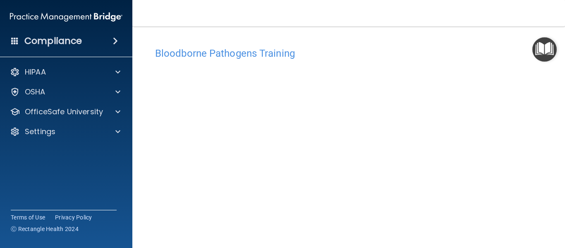
click at [232, 53] on h4 "Bloodborne Pathogens Training" at bounding box center [348, 53] width 387 height 11
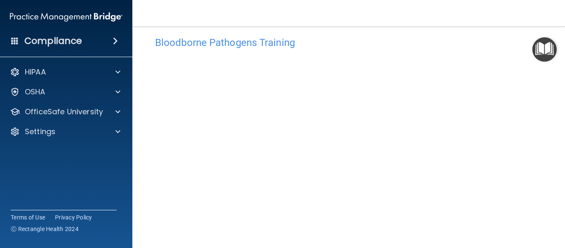
scroll to position [10, 0]
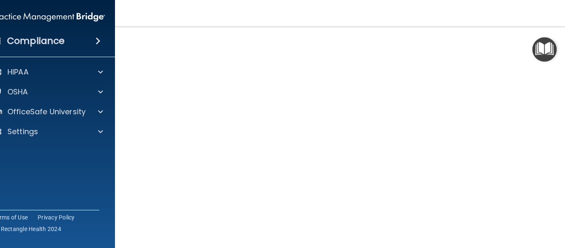
scroll to position [52, 0]
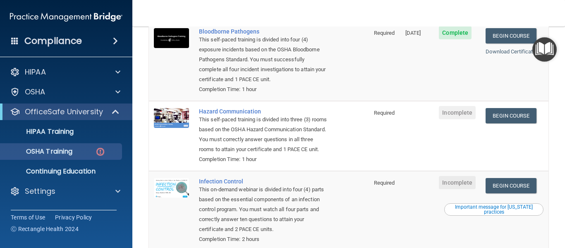
scroll to position [105, 0]
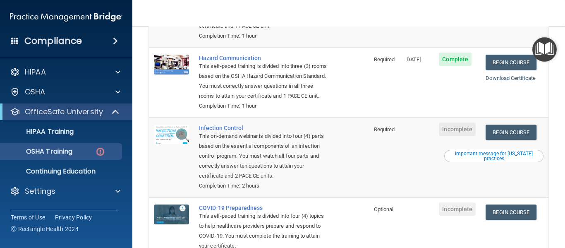
scroll to position [160, 0]
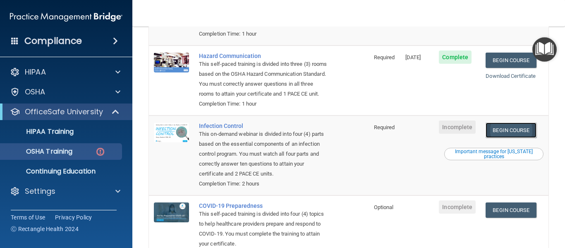
click at [519, 138] on link "Begin Course" at bounding box center [511, 129] width 50 height 15
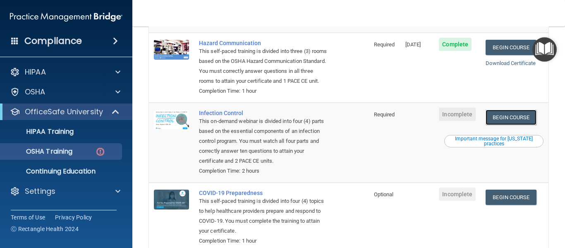
scroll to position [171, 0]
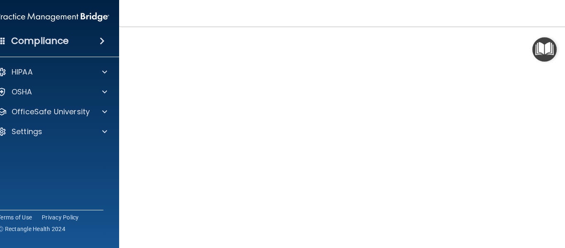
scroll to position [58, 0]
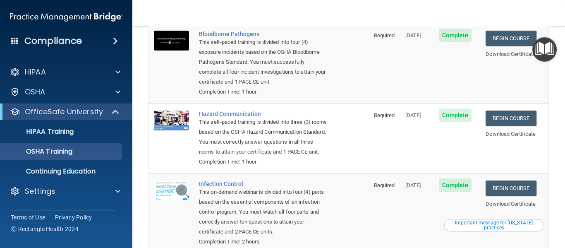
scroll to position [79, 0]
